Goal: Check status

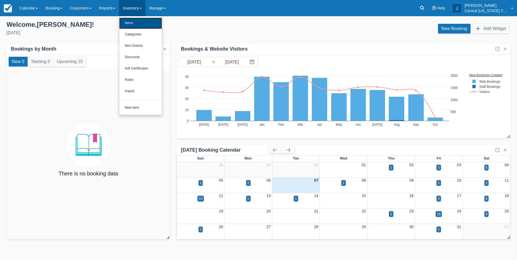
click at [138, 20] on link "Items" at bounding box center [140, 23] width 43 height 11
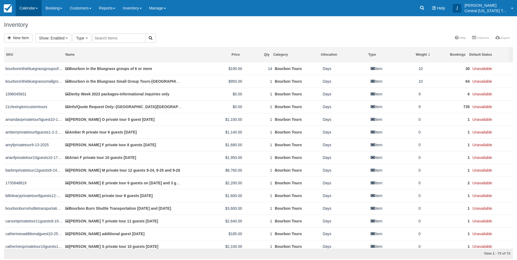
click at [27, 9] on link "Calendar" at bounding box center [29, 8] width 26 height 16
click at [43, 48] on link "Month" at bounding box center [37, 50] width 43 height 11
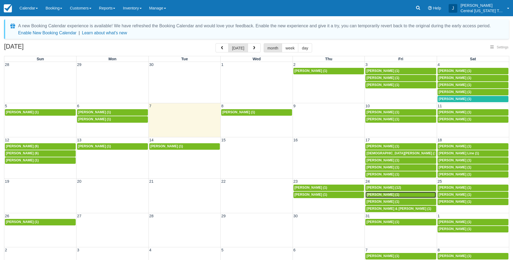
click at [388, 194] on span "[PERSON_NAME] (1)" at bounding box center [383, 195] width 33 height 4
